Goal: Information Seeking & Learning: Learn about a topic

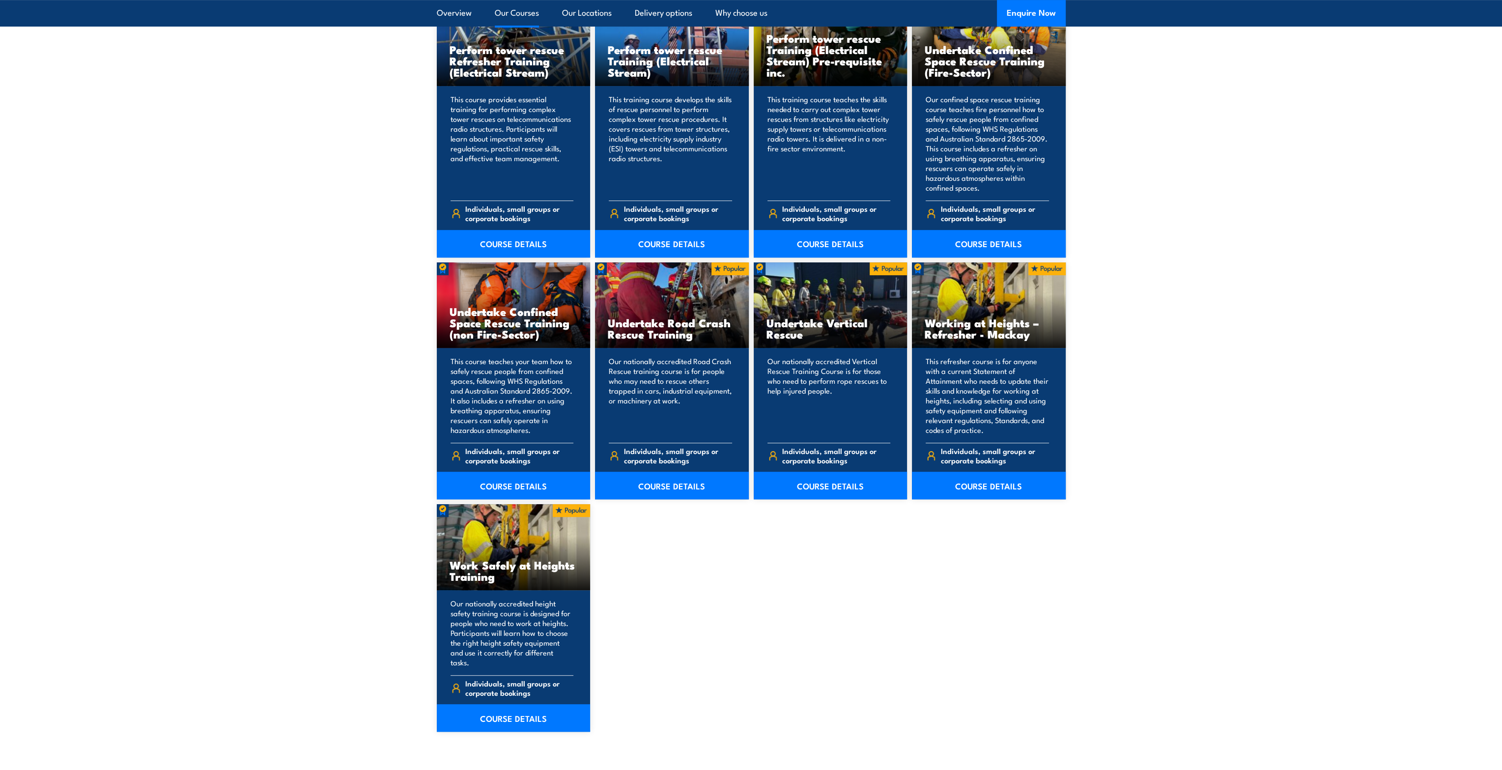
scroll to position [884, 0]
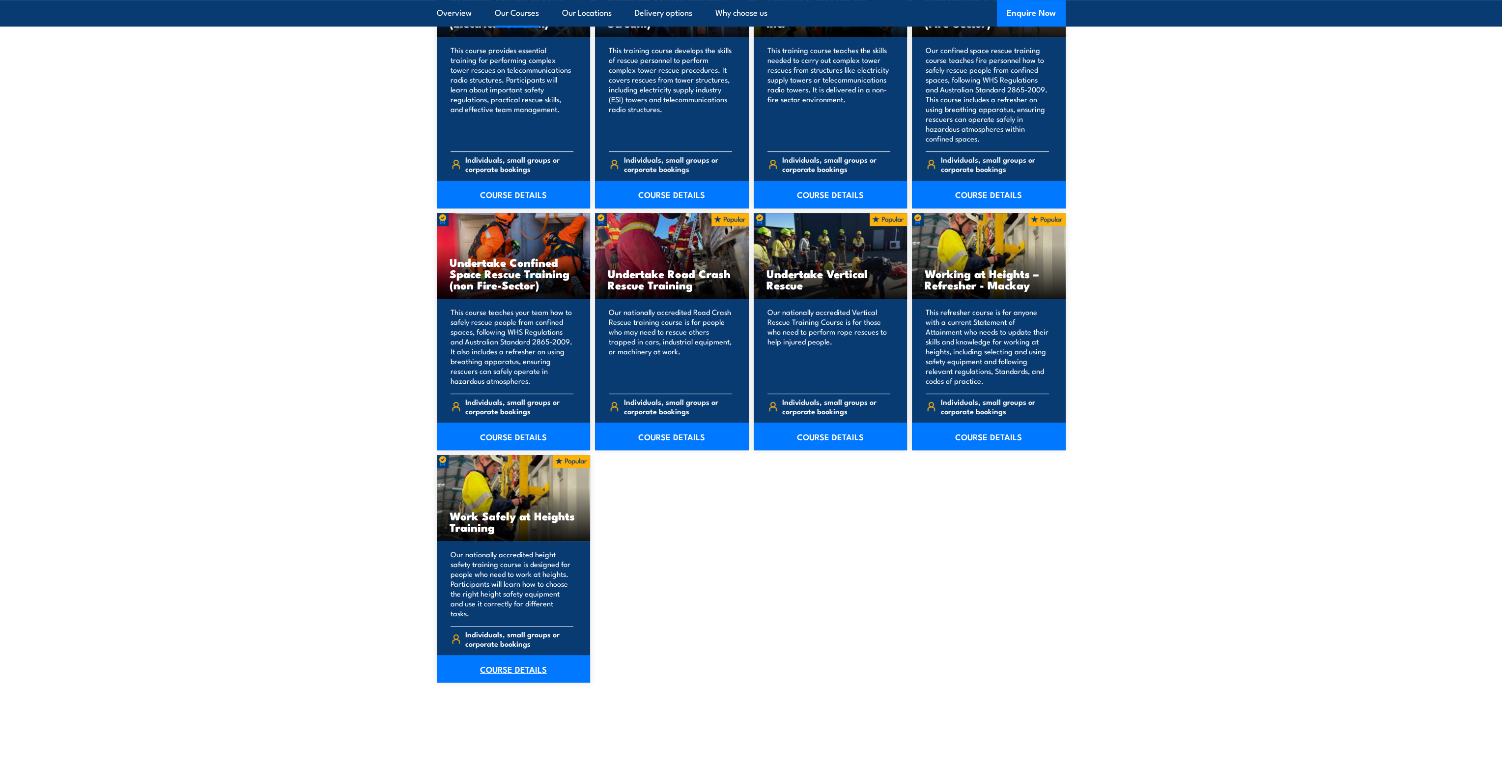
click at [487, 655] on link "COURSE DETAILS" at bounding box center [514, 669] width 154 height 28
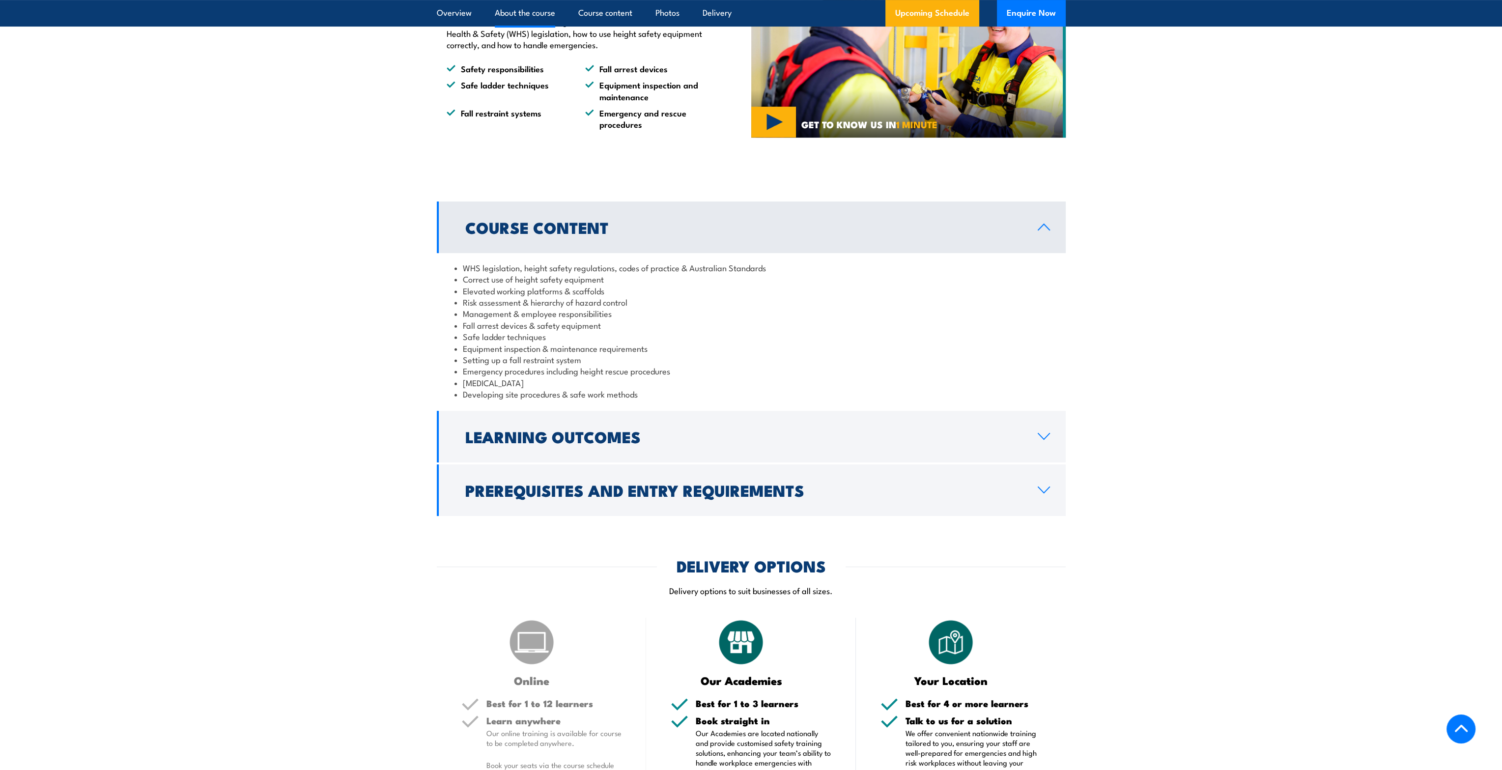
scroll to position [688, 0]
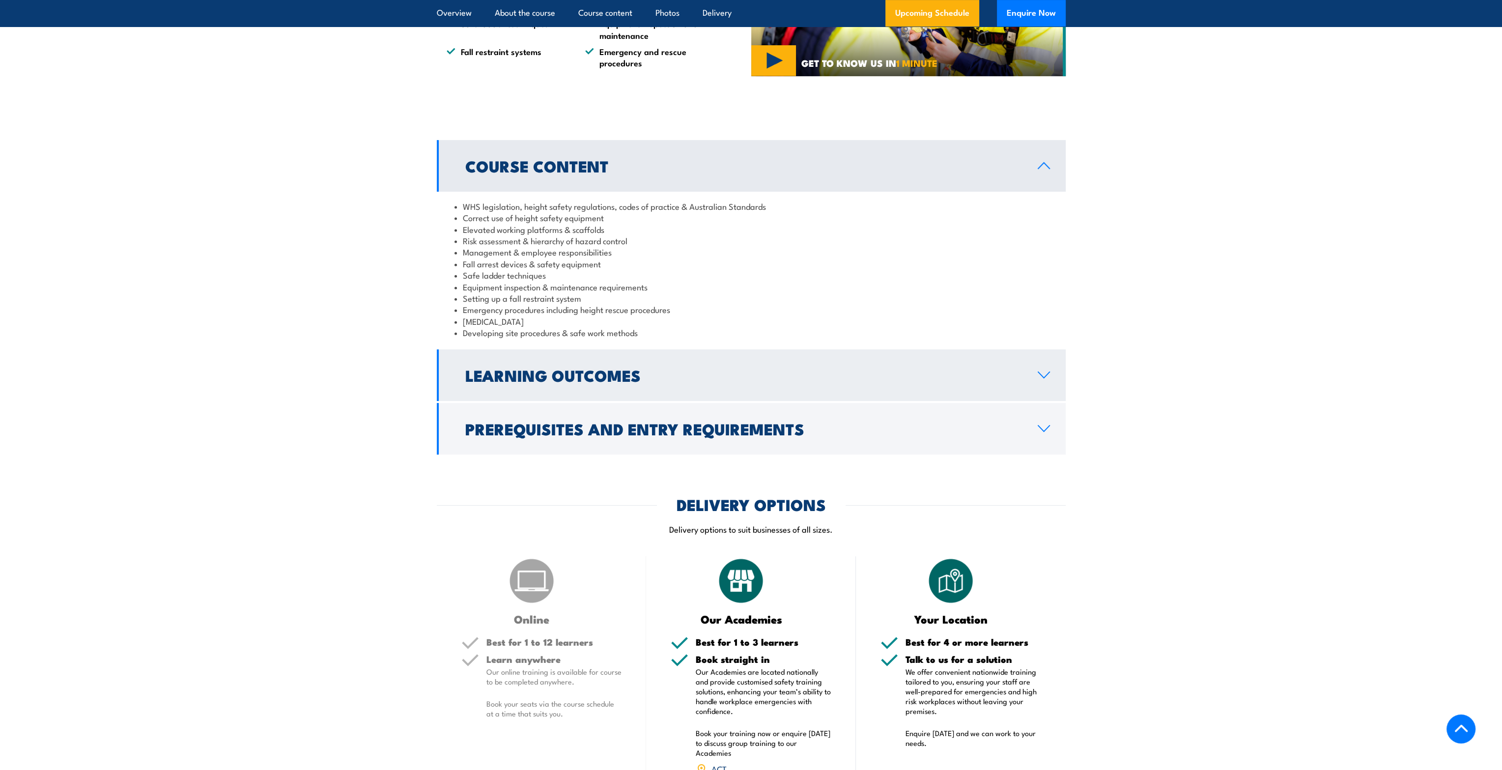
click at [1050, 372] on link "Learning Outcomes" at bounding box center [751, 375] width 629 height 52
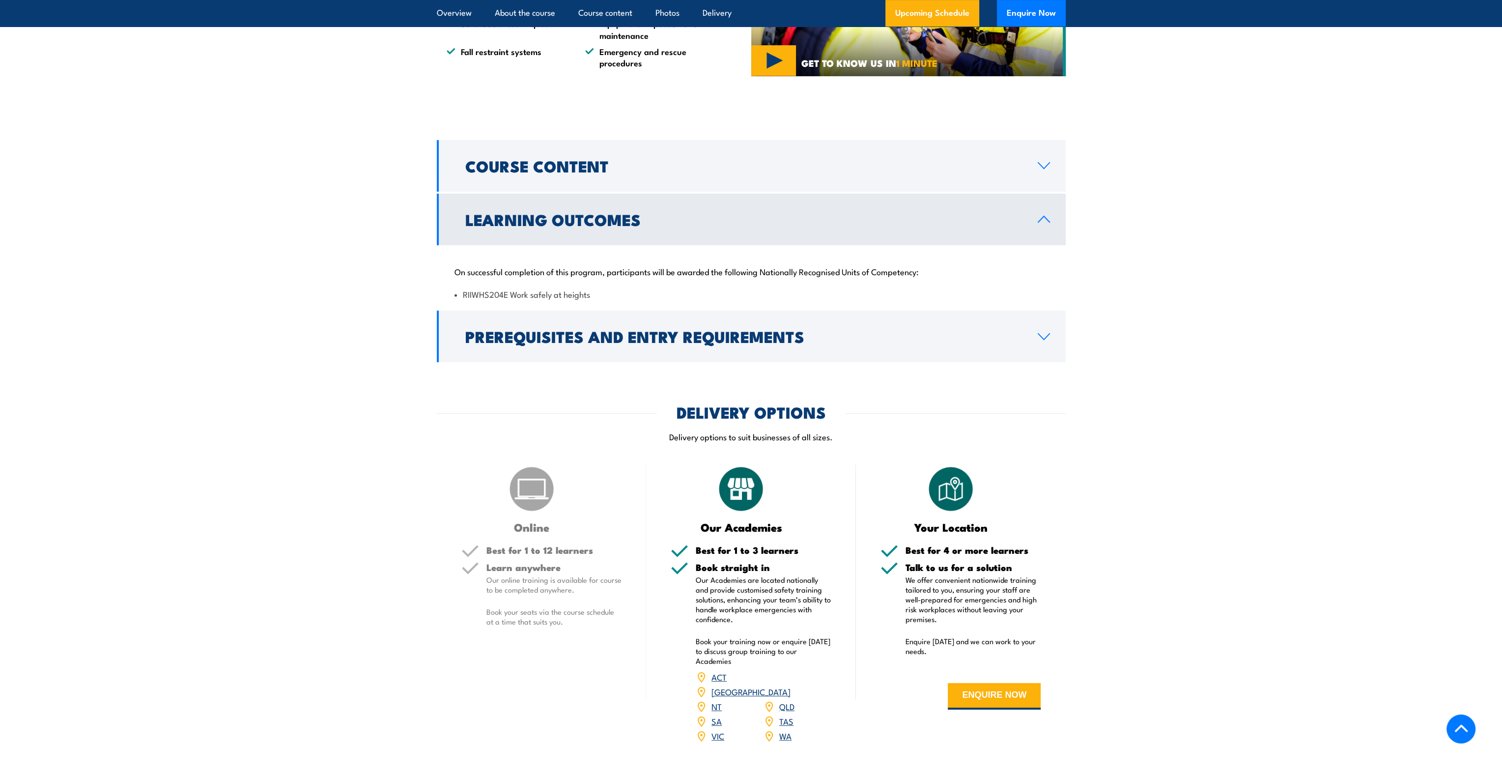
click at [1045, 224] on link "Learning Outcomes" at bounding box center [751, 220] width 629 height 52
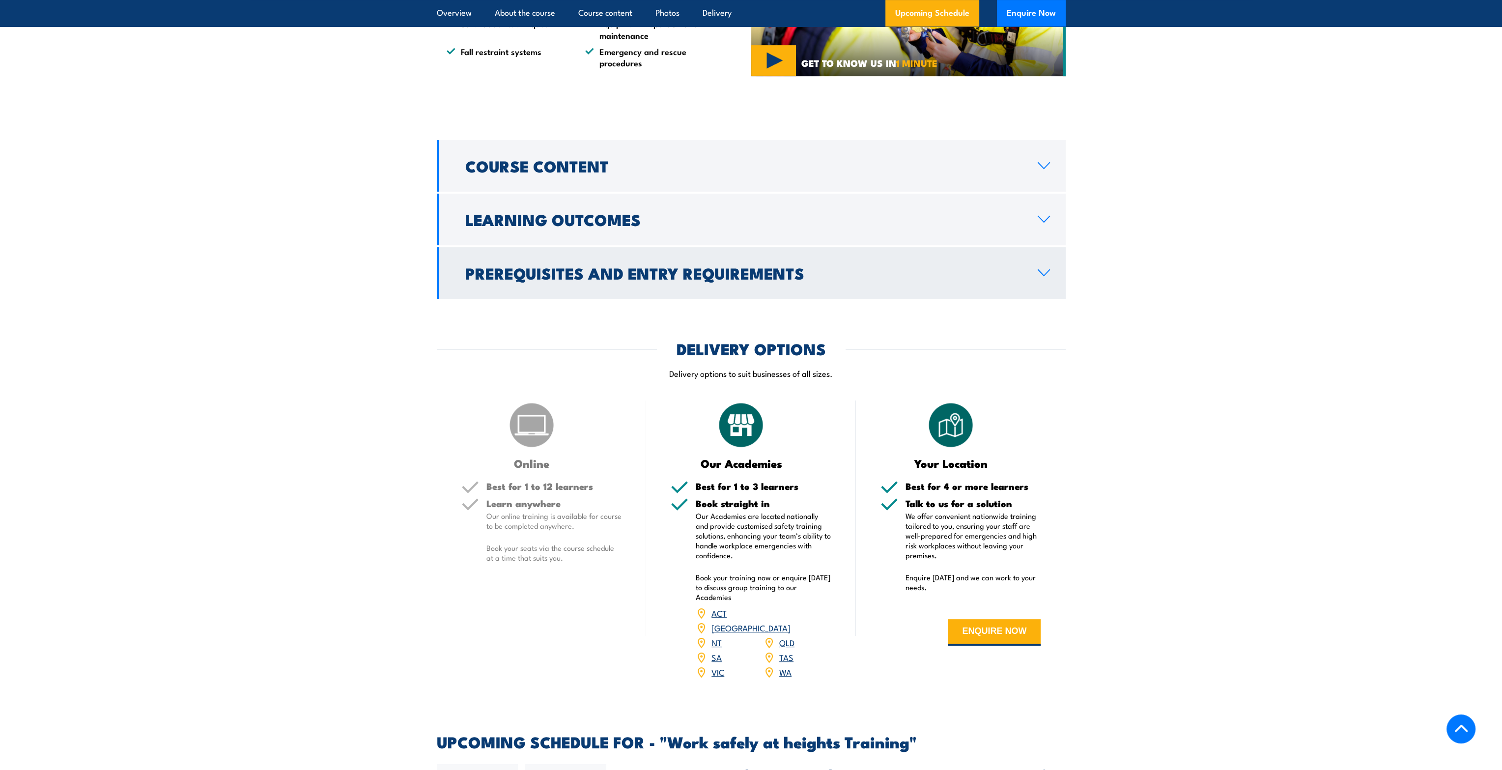
click at [1047, 274] on icon at bounding box center [1043, 273] width 13 height 8
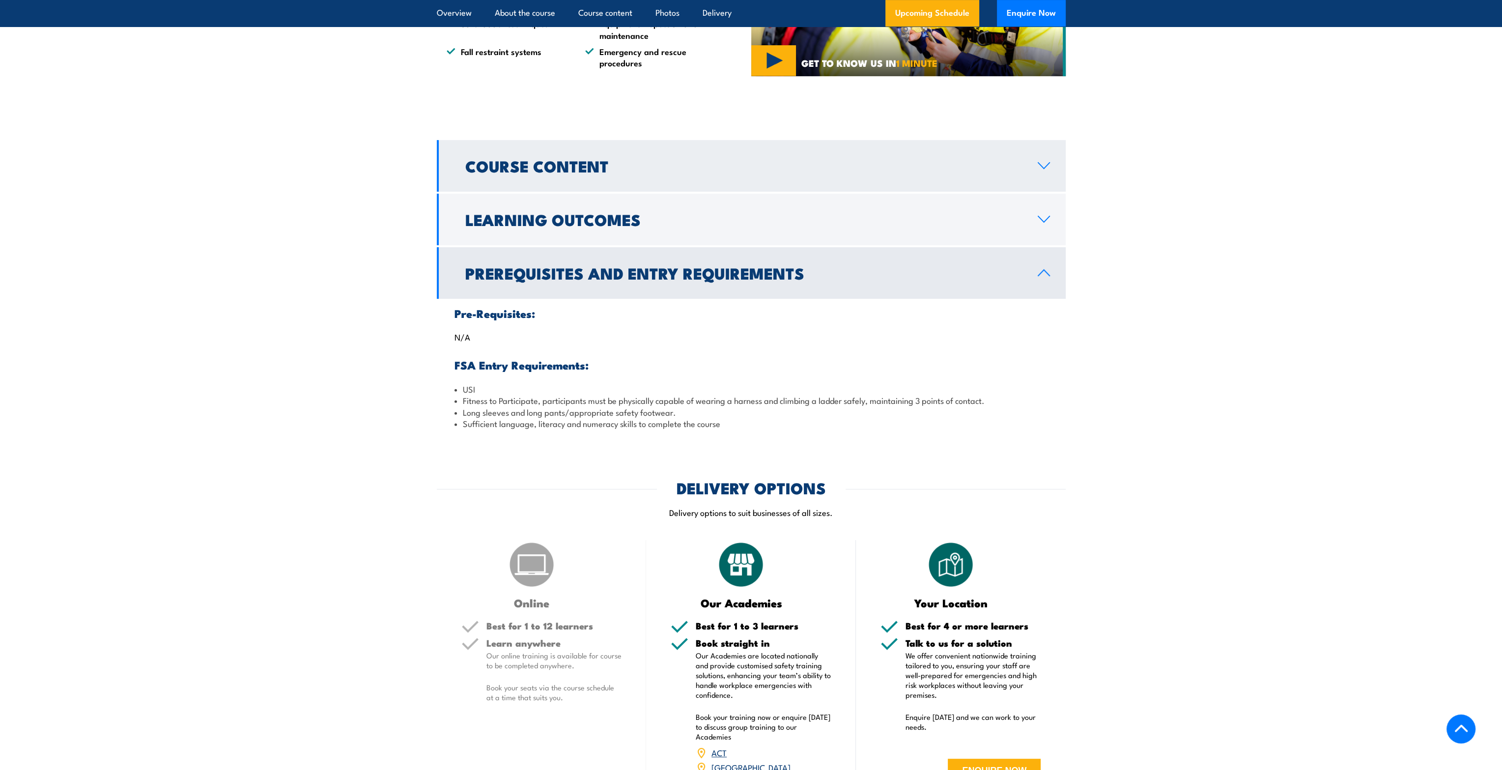
click at [1044, 167] on icon at bounding box center [1043, 166] width 13 height 8
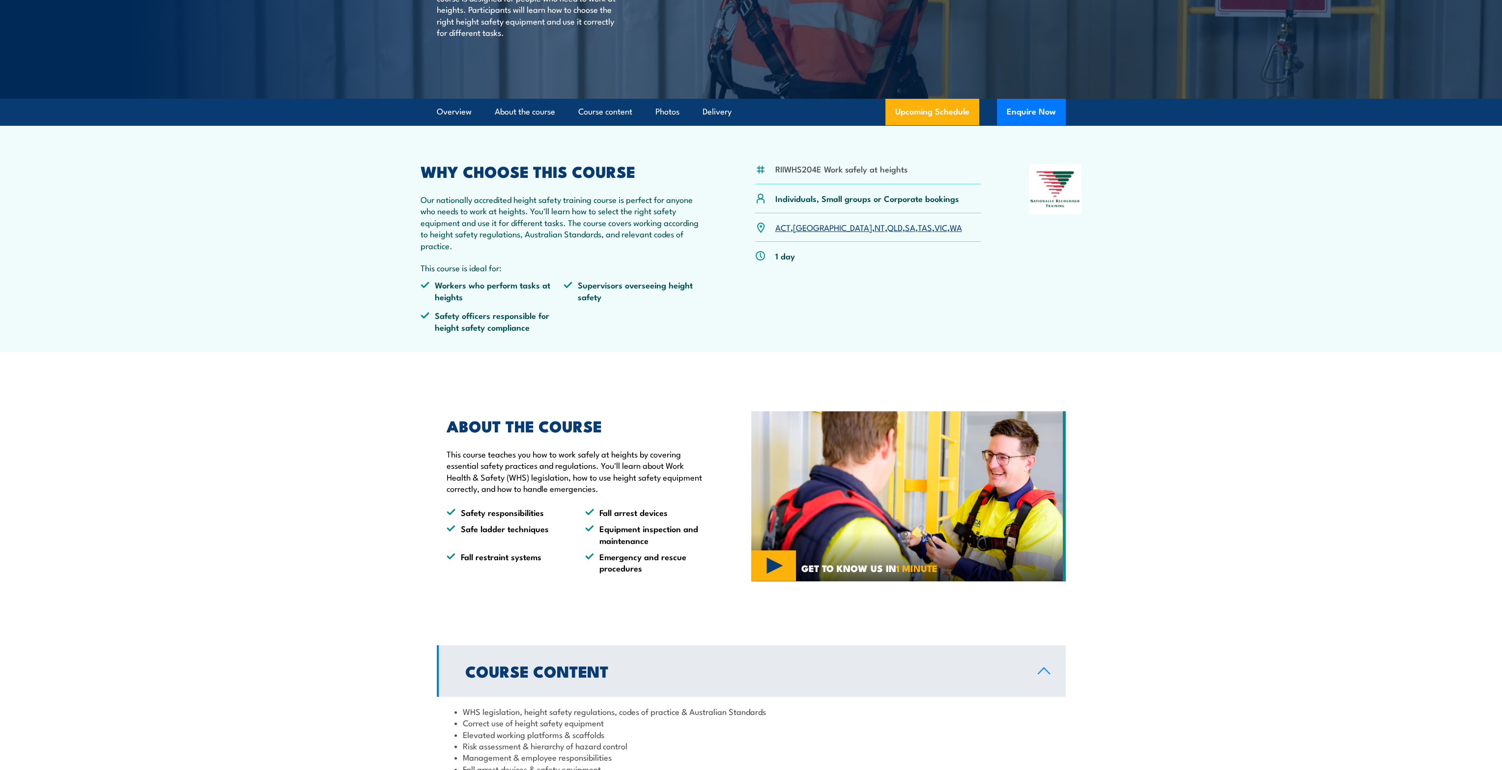
scroll to position [0, 0]
